Goal: Find specific page/section: Find specific page/section

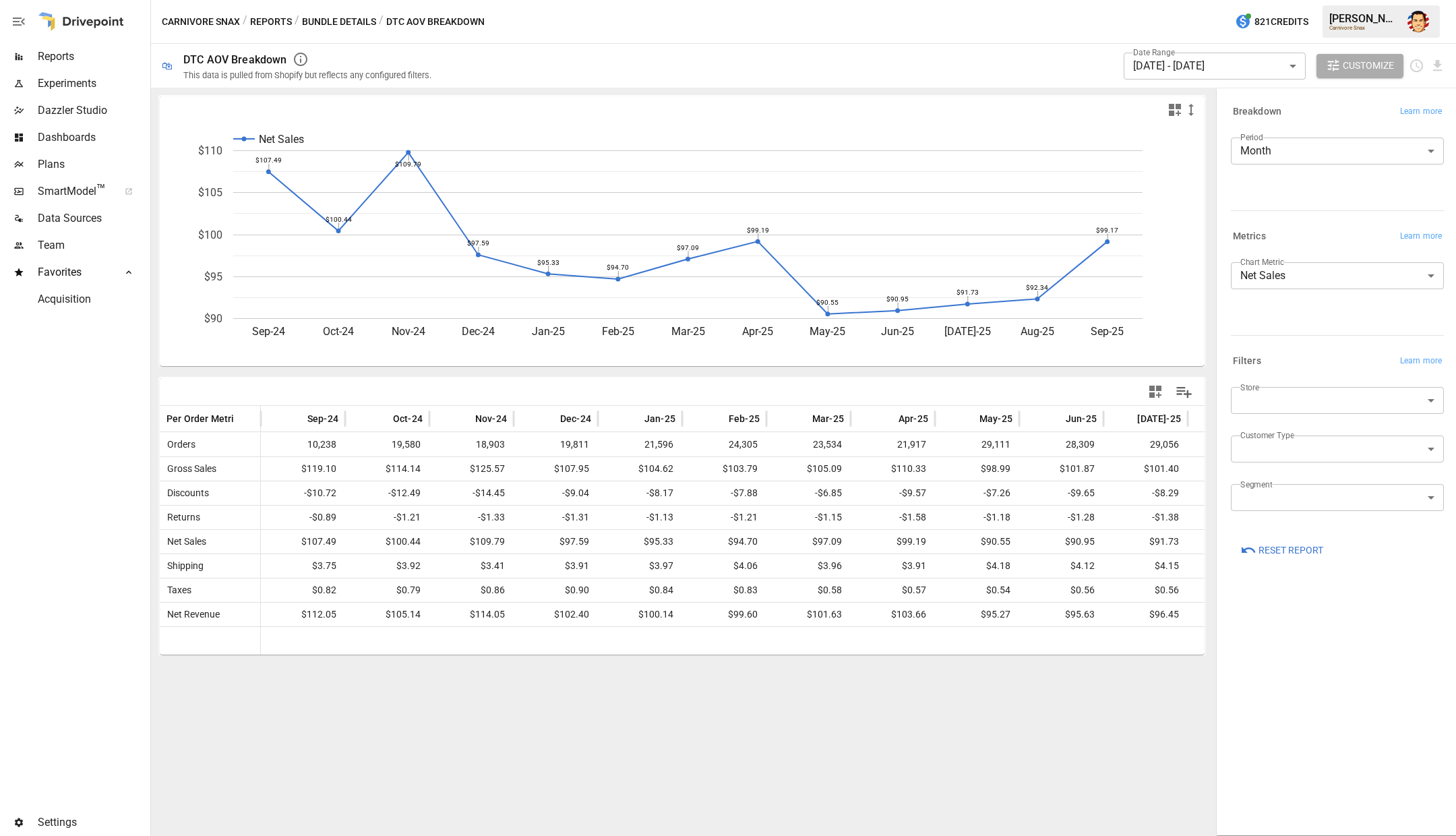
click at [319, 19] on button "Bundle Details" at bounding box center [339, 22] width 74 height 17
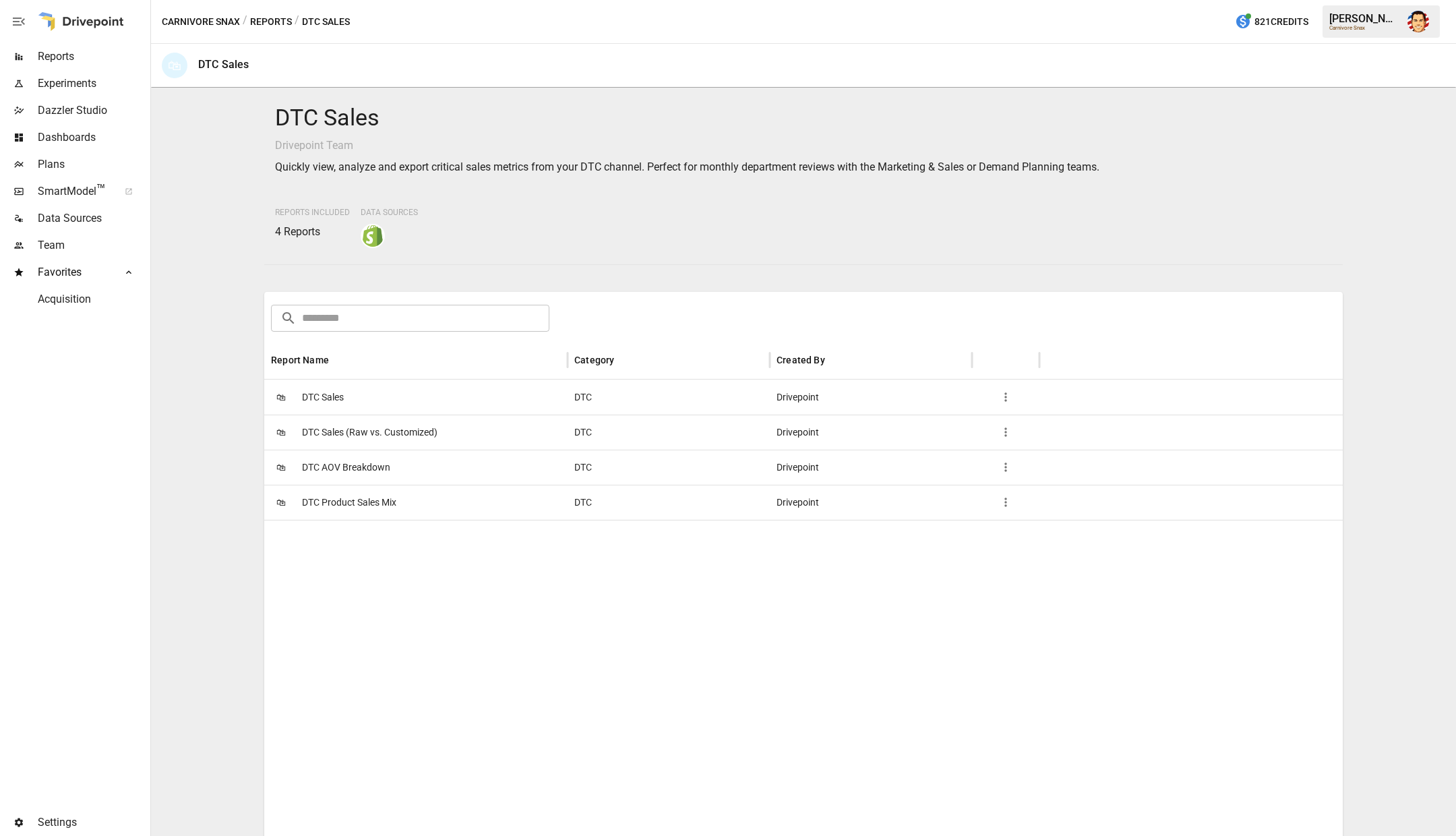
click at [348, 402] on div "🛍 DTC Sales" at bounding box center [416, 397] width 303 height 35
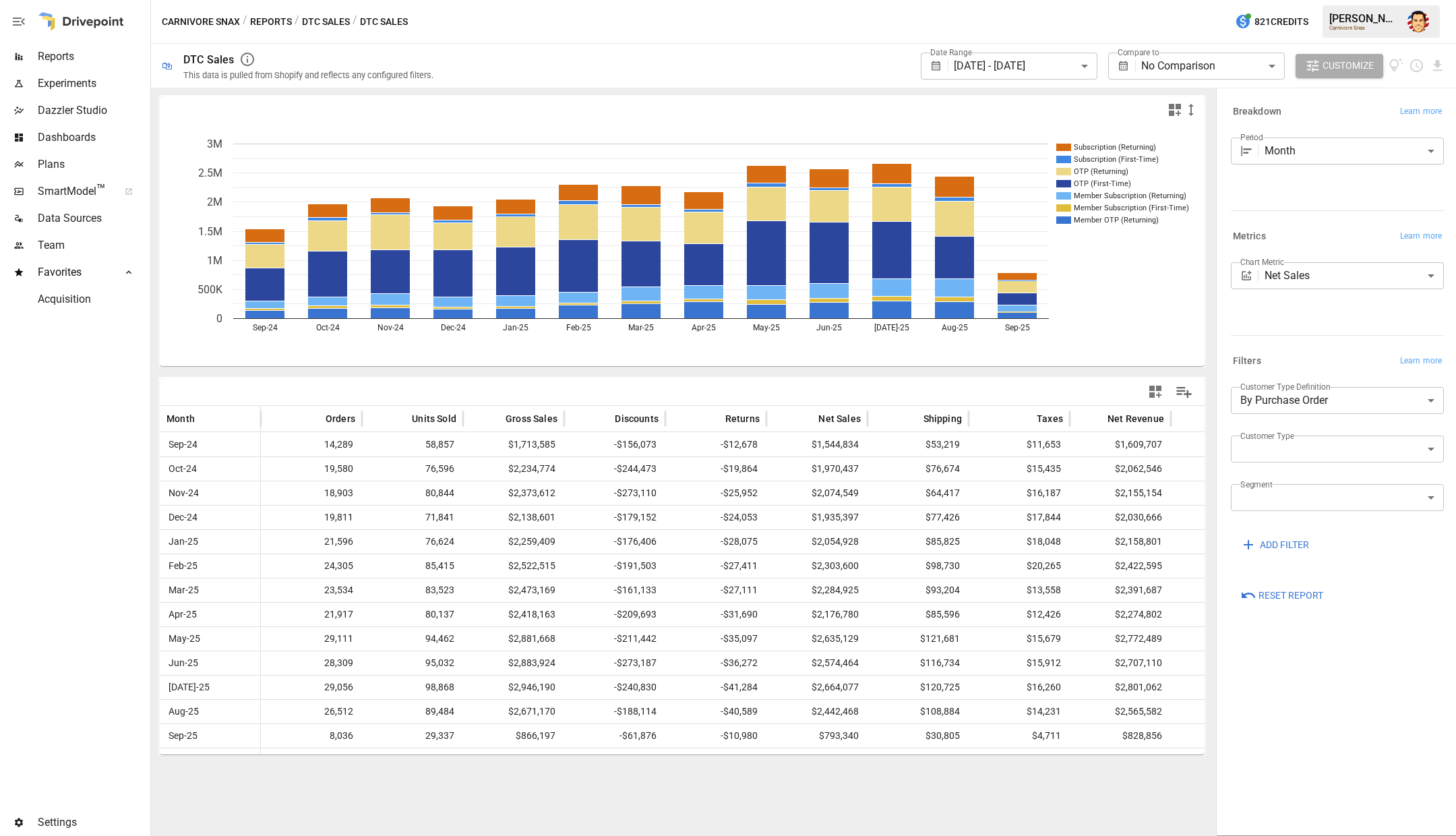
click at [1281, 0] on body "**********" at bounding box center [728, 0] width 1456 height 0
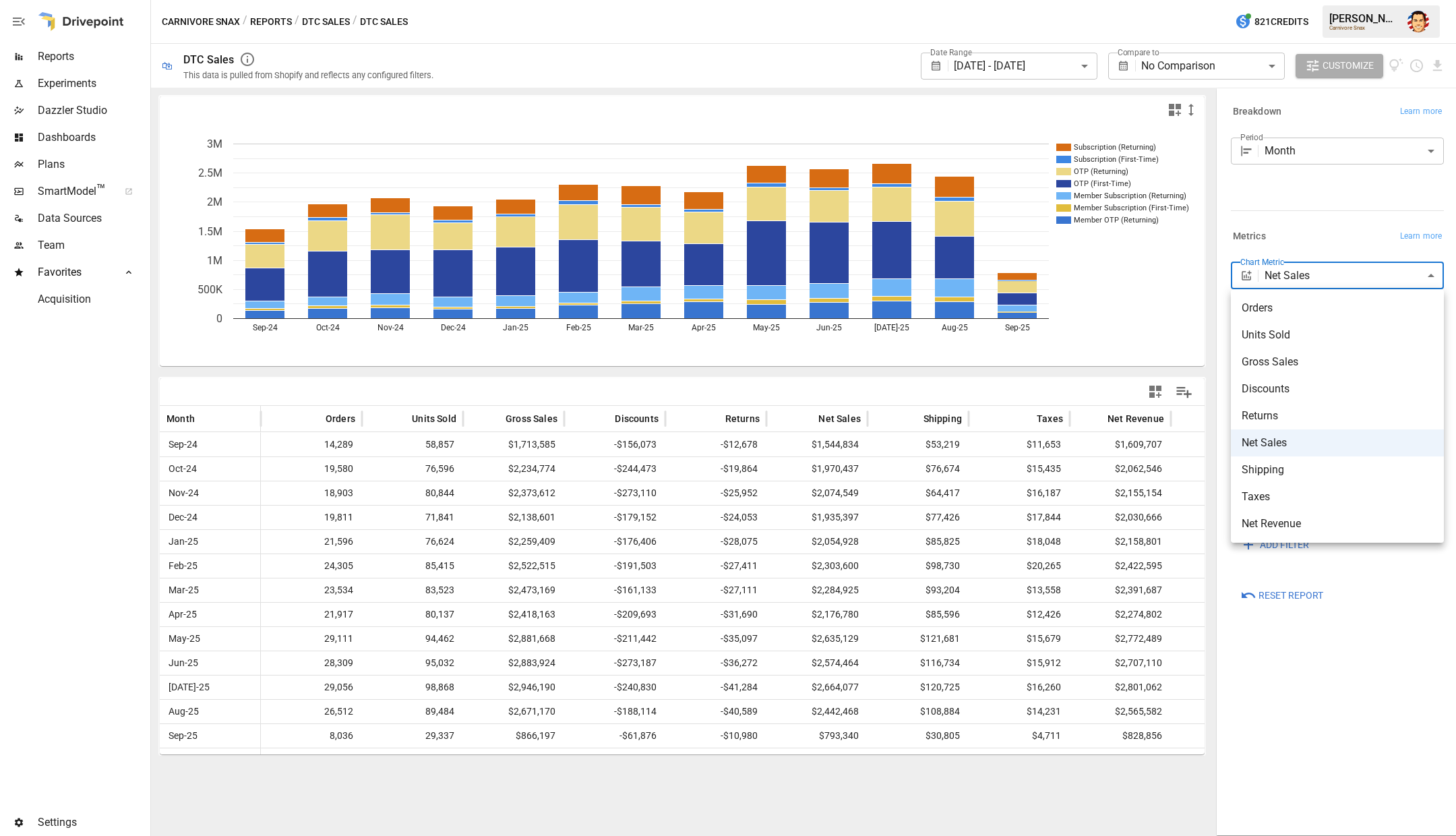
click at [1294, 226] on div at bounding box center [728, 418] width 1456 height 836
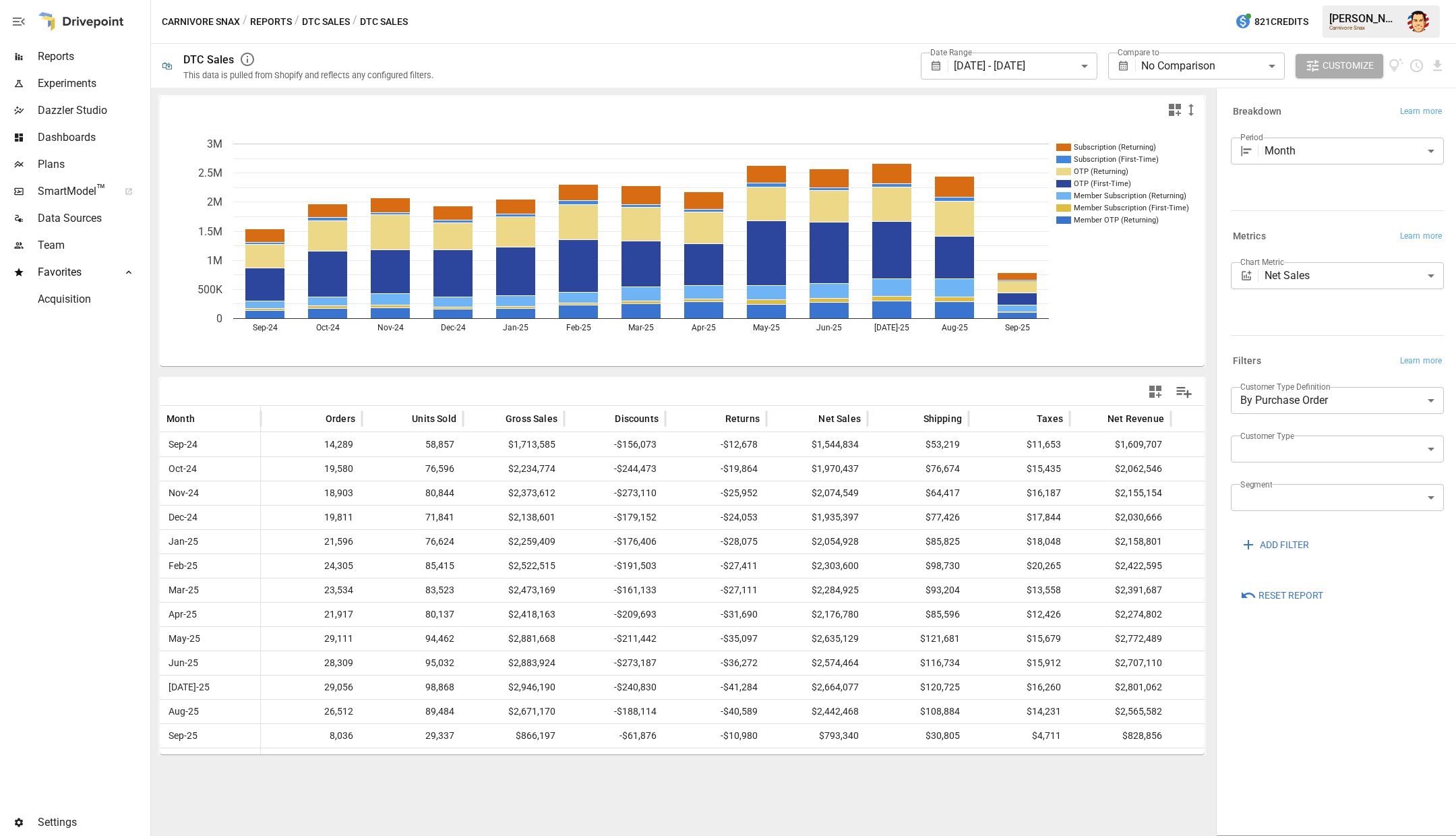
click at [512, 41] on div "Carnivore Snax / Reports / DTC Sales / DTC Sales 821 Credits Austin G. Carnivor…" at bounding box center [803, 21] width 1305 height 43
click at [1417, 19] on img "Austin Gardner-Smith" at bounding box center [1418, 22] width 22 height 22
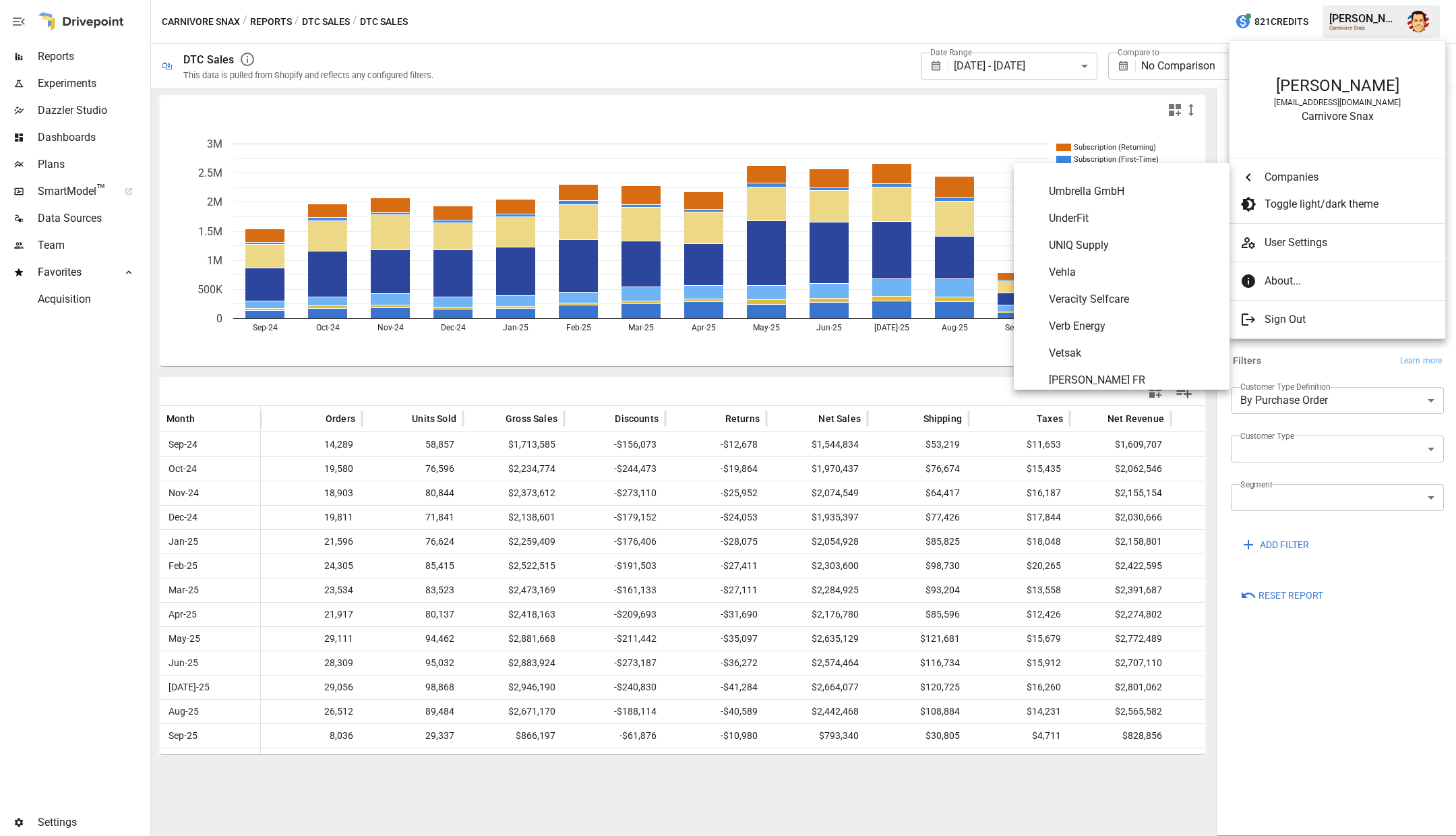
scroll to position [7621, 0]
click at [1077, 371] on span "VKTRY Gear" at bounding box center [1134, 379] width 170 height 16
